Goal: Task Accomplishment & Management: Manage account settings

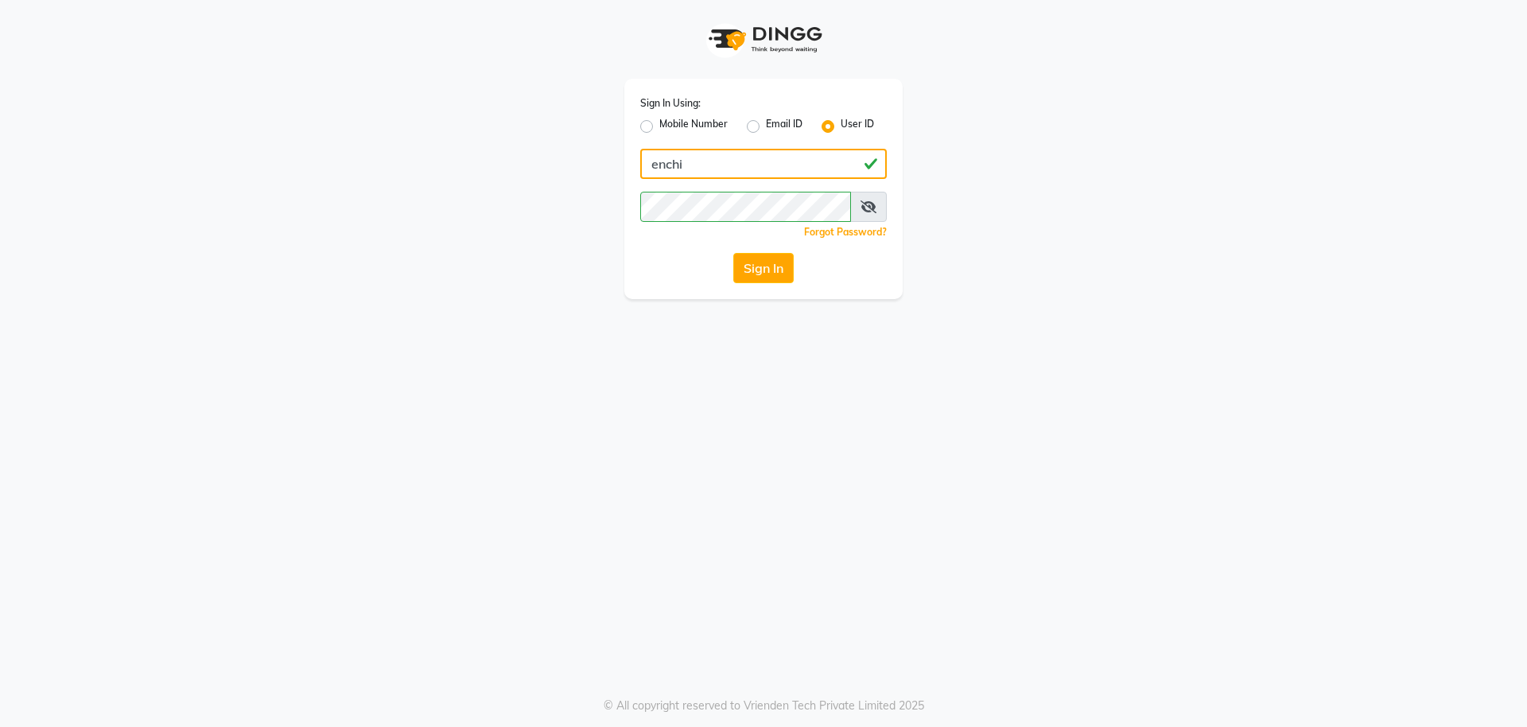
click at [692, 155] on input "enchi" at bounding box center [763, 164] width 247 height 30
click at [690, 168] on input "enchi" at bounding box center [763, 164] width 247 height 30
click at [659, 125] on label "Mobile Number" at bounding box center [693, 126] width 68 height 19
click at [659, 125] on input "Mobile Number" at bounding box center [664, 122] width 10 height 10
radio input "true"
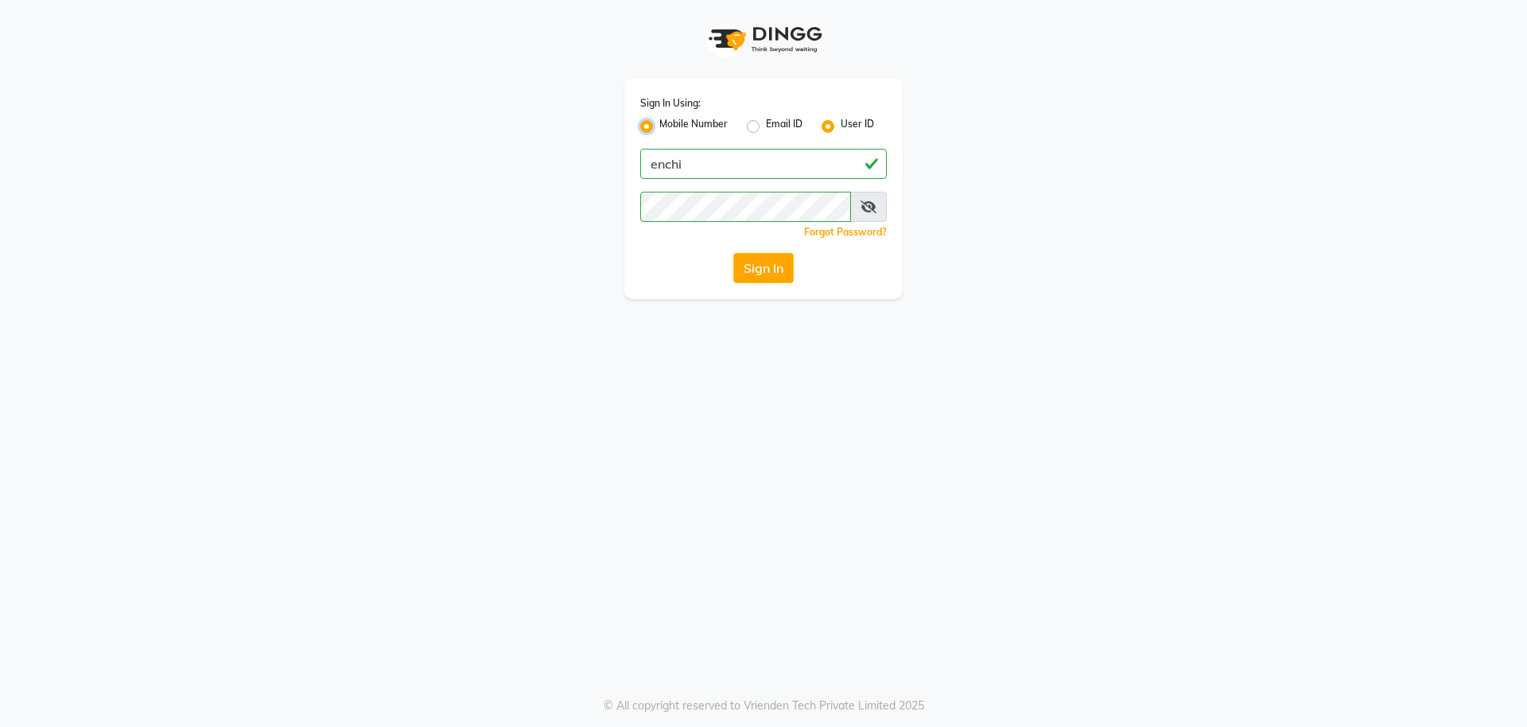
radio input "false"
click at [713, 175] on input "Username" at bounding box center [790, 164] width 193 height 30
click at [694, 179] on input "Username" at bounding box center [790, 164] width 193 height 30
click at [766, 129] on label "Email ID" at bounding box center [784, 126] width 37 height 19
click at [766, 127] on input "Email ID" at bounding box center [771, 122] width 10 height 10
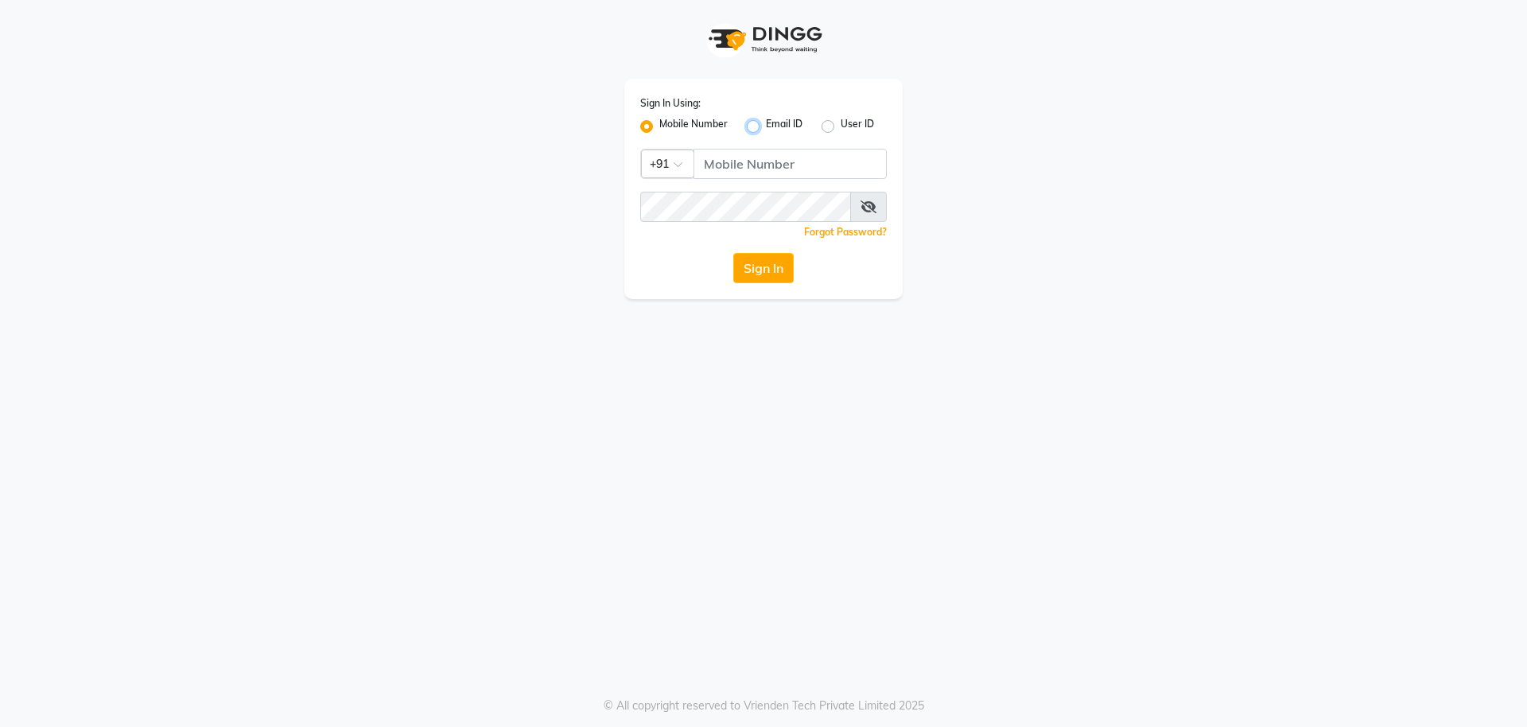
radio input "true"
radio input "false"
click at [745, 169] on input "Username" at bounding box center [763, 164] width 247 height 30
